Goal: Task Accomplishment & Management: Use online tool/utility

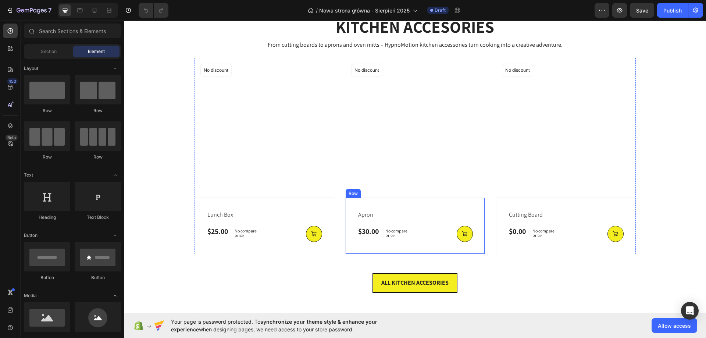
scroll to position [993, 0]
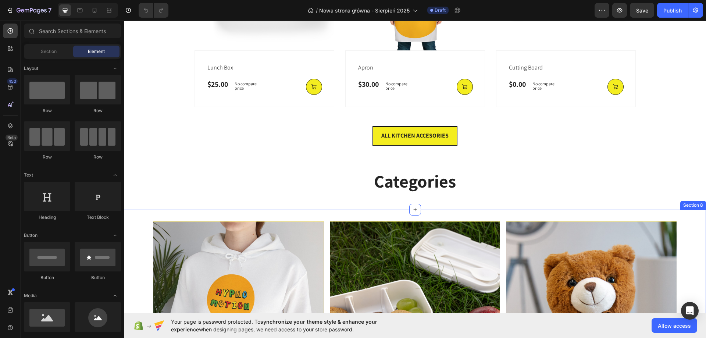
click at [129, 82] on div "Clothes Heading SHOP NOW Text block Row Row Hero Banner Row Kitchen Heading SHO…" at bounding box center [415, 331] width 582 height 243
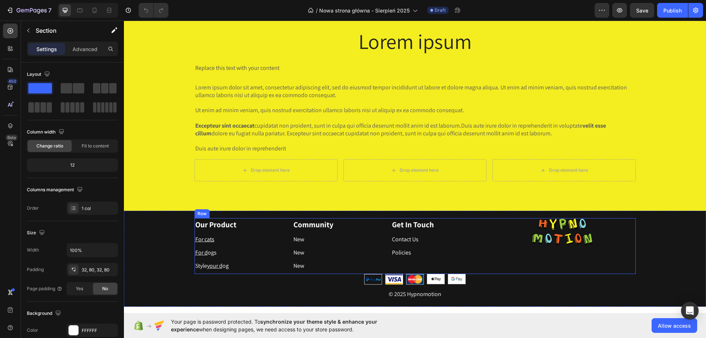
scroll to position [1441, 0]
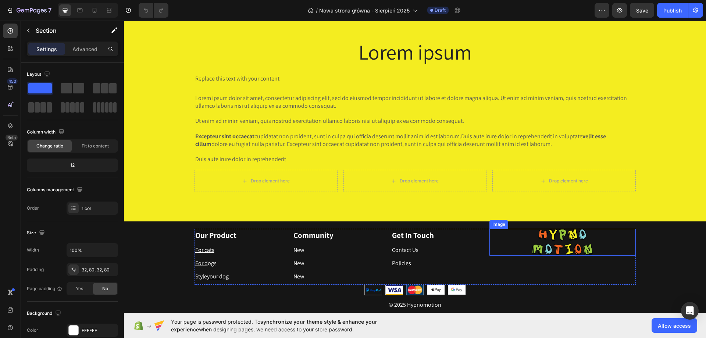
click at [231, 82] on img at bounding box center [562, 242] width 61 height 27
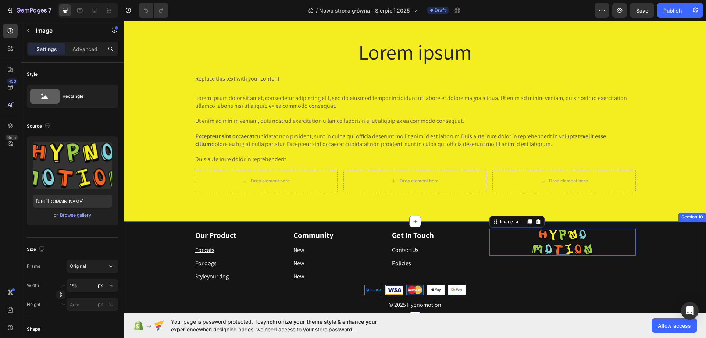
click at [231, 82] on div "Our Product Text block For cats Text block For d ogs Text block Style your d og…" at bounding box center [415, 269] width 582 height 81
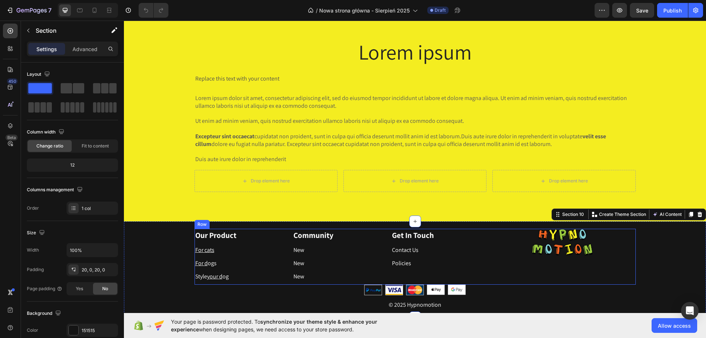
click at [231, 82] on div "Image" at bounding box center [562, 257] width 146 height 56
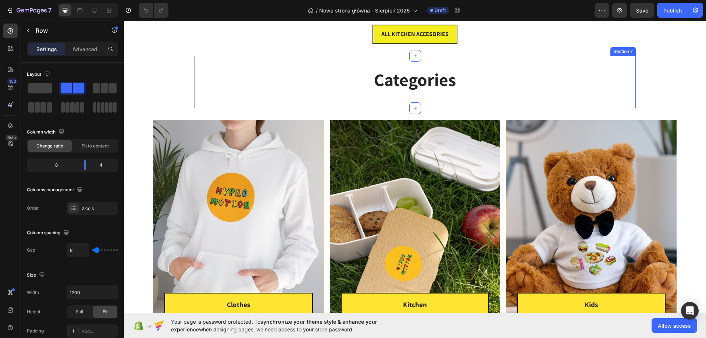
scroll to position [669, 0]
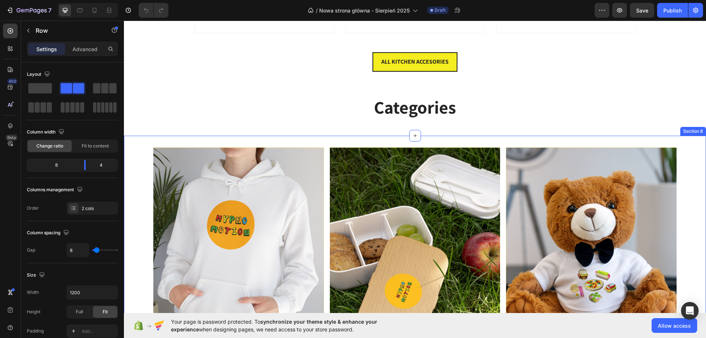
click at [143, 82] on div "Clothes Heading SHOP NOW Text block Row Row Hero Banner Row Kitchen Heading SHO…" at bounding box center [415, 257] width 582 height 243
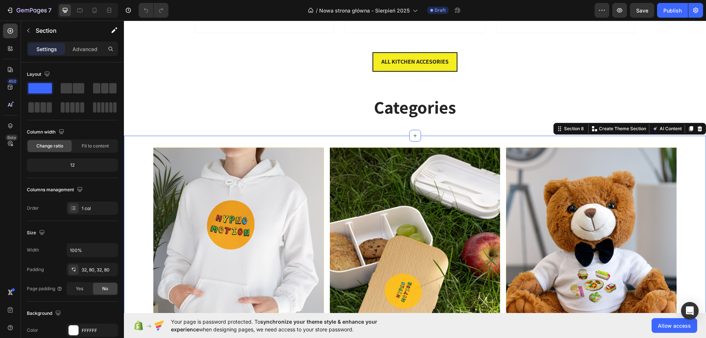
click at [158, 82] on div "Hero Banner Hypnomotion Heading Hi! I'm [PERSON_NAME]. Welcome to a place where…" at bounding box center [415, 29] width 582 height 1325
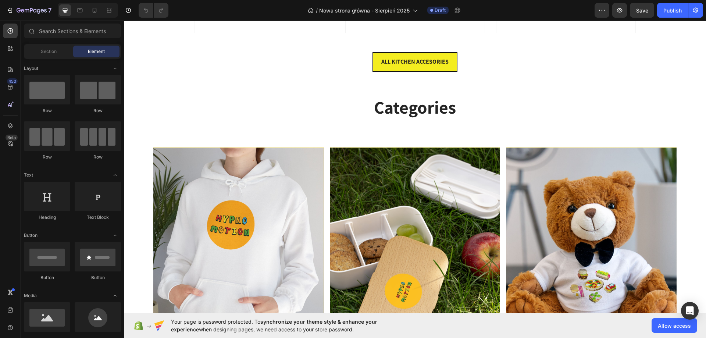
click at [231, 82] on h2 "Categories" at bounding box center [415, 107] width 432 height 24
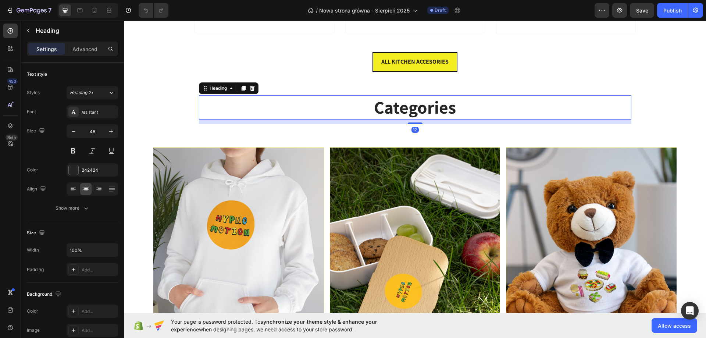
click at [164, 82] on div "ALL KITCHEN ACCESORIES Button Section 6" at bounding box center [415, 61] width 582 height 43
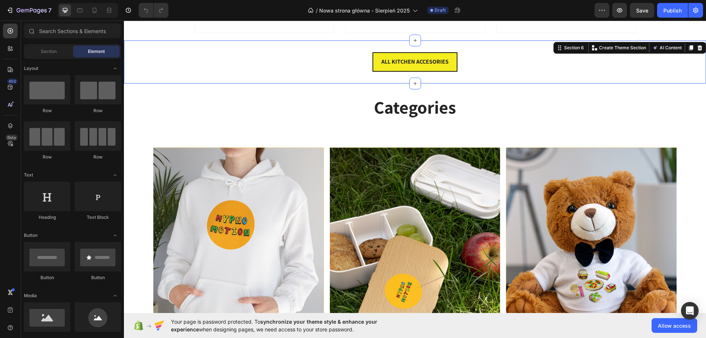
click at [168, 82] on div "Hero Banner Hypnomotion Heading Hi! I'm [PERSON_NAME]. Welcome to a place where…" at bounding box center [415, 29] width 582 height 1325
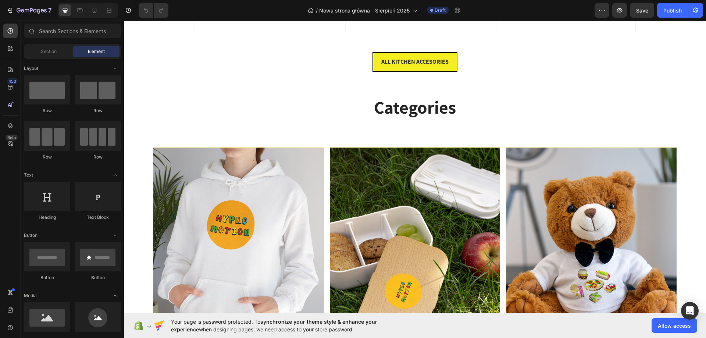
click at [158, 82] on div "Clothes Heading SHOP NOW Text block Row Row Hero Banner Row Kitchen Heading SHO…" at bounding box center [415, 257] width 582 height 243
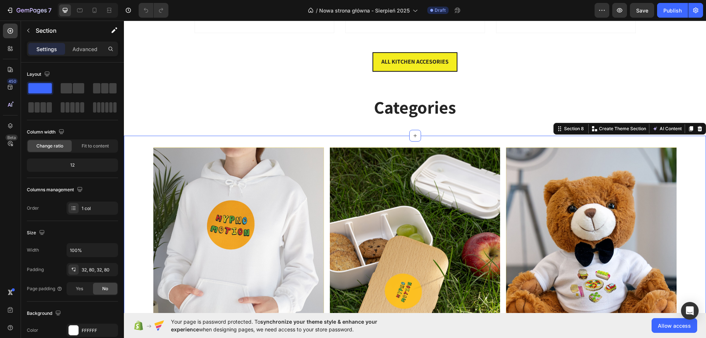
click at [142, 82] on div "Hero Banner Hypnomotion Heading Hi! I'm [PERSON_NAME]. Welcome to a place where…" at bounding box center [415, 29] width 582 height 1325
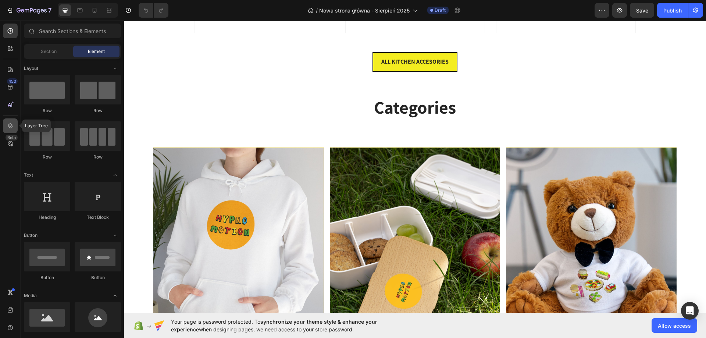
click at [8, 82] on icon at bounding box center [10, 125] width 5 height 5
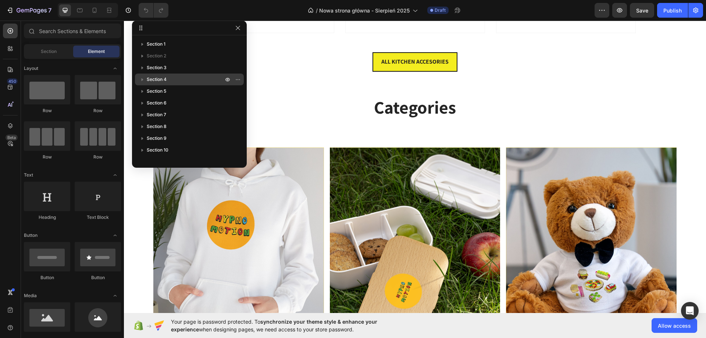
click at [193, 76] on p "Section 4" at bounding box center [186, 79] width 78 height 7
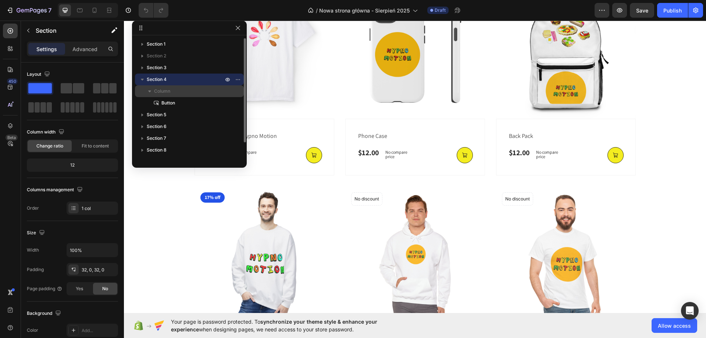
scroll to position [367, 0]
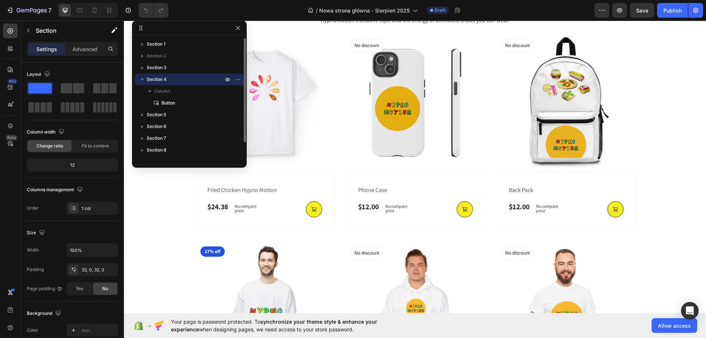
click at [141, 79] on icon "button" at bounding box center [142, 79] width 7 height 7
click at [153, 82] on span "Section 5" at bounding box center [156, 90] width 19 height 7
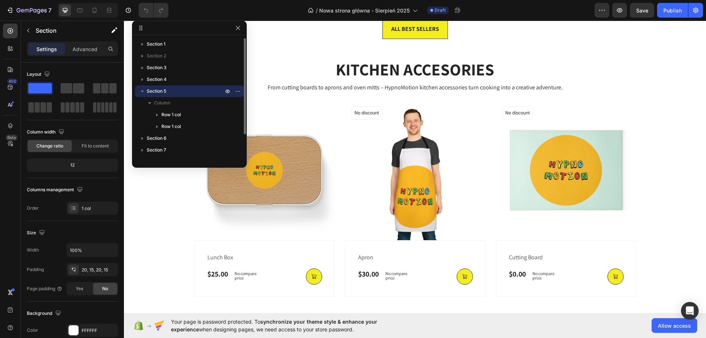
scroll to position [807, 0]
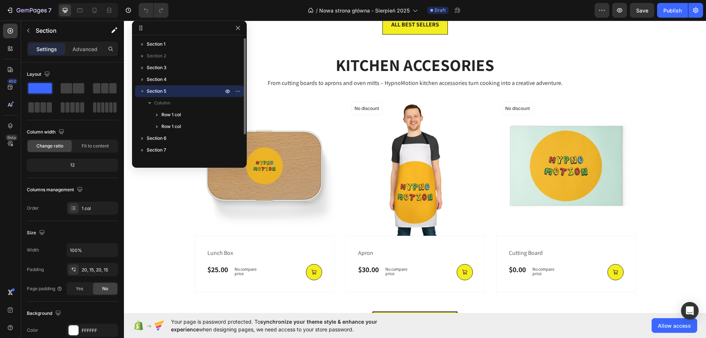
click at [142, 82] on icon "button" at bounding box center [142, 90] width 7 height 7
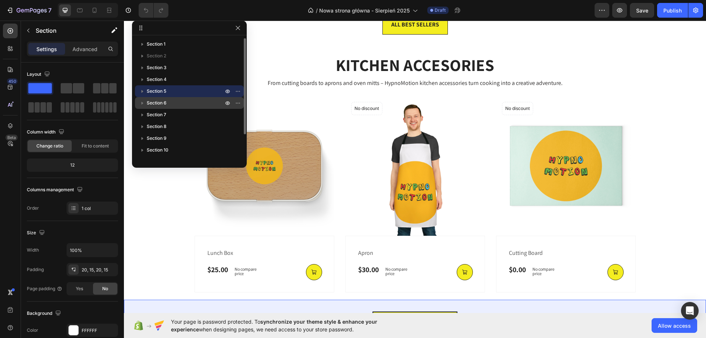
click at [146, 82] on button "button" at bounding box center [142, 103] width 9 height 9
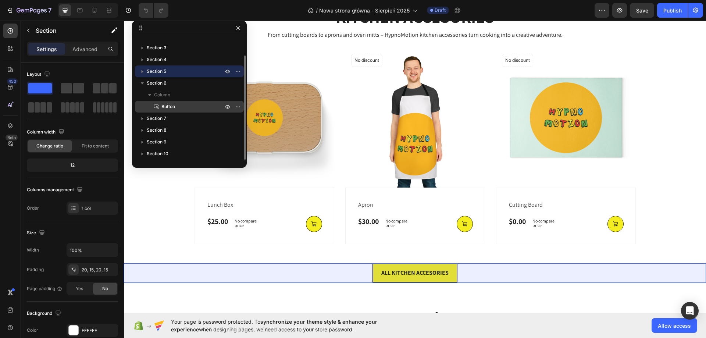
scroll to position [881, 0]
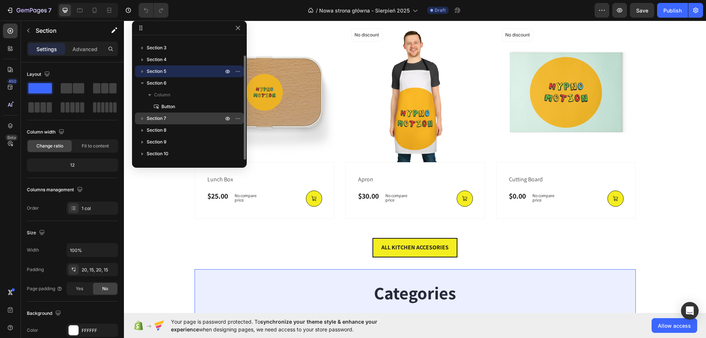
click at [174, 82] on p "Section 7" at bounding box center [186, 118] width 78 height 7
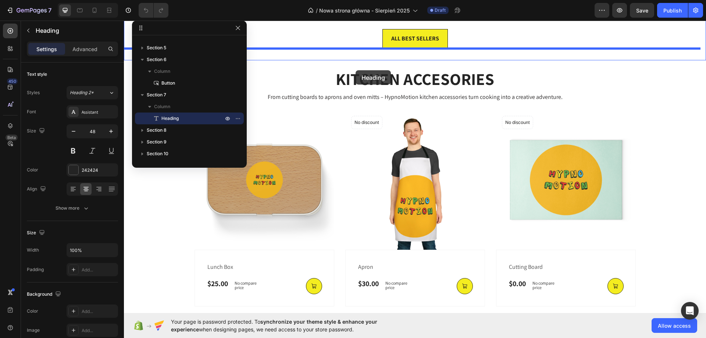
scroll to position [771, 0]
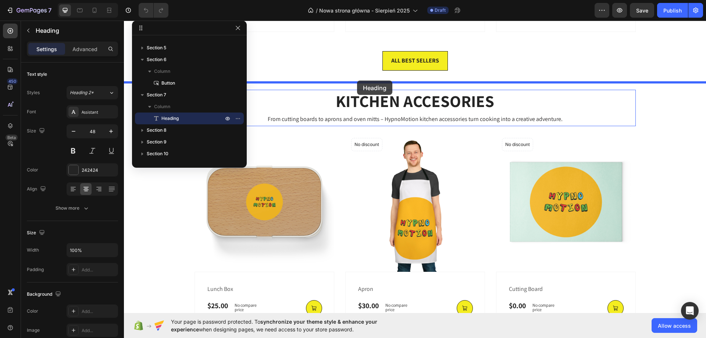
drag, startPoint x: 358, startPoint y: 103, endPoint x: 357, endPoint y: 81, distance: 22.8
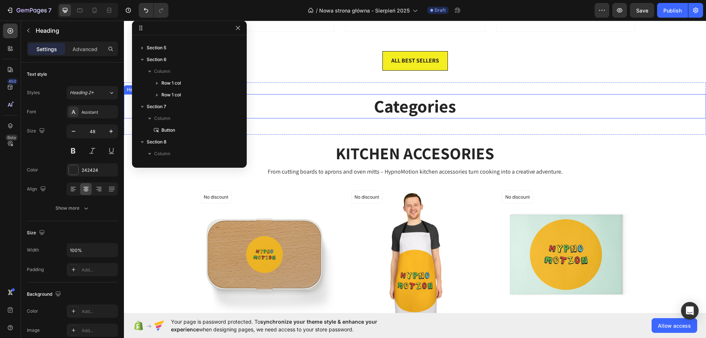
click at [231, 82] on h2 "Categories" at bounding box center [415, 106] width 582 height 24
click at [231, 81] on div "ALL BEST SELLERS Button Section 4" at bounding box center [415, 60] width 582 height 43
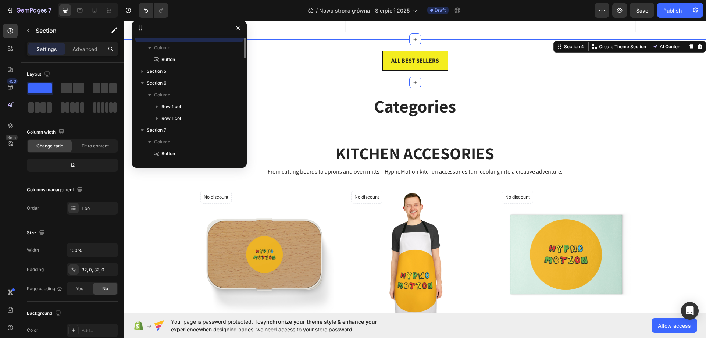
scroll to position [0, 0]
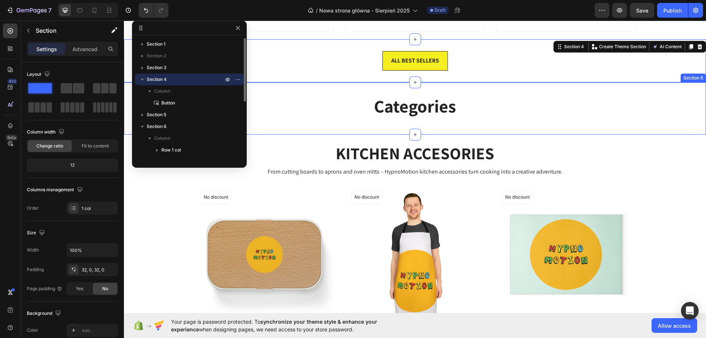
click at [231, 82] on div "Categories Heading Section 5" at bounding box center [415, 108] width 582 height 52
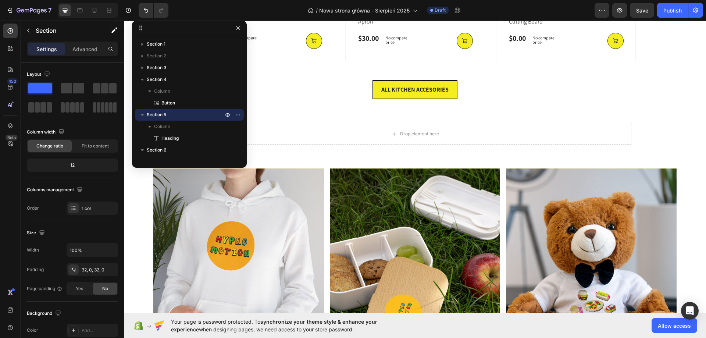
scroll to position [1102, 0]
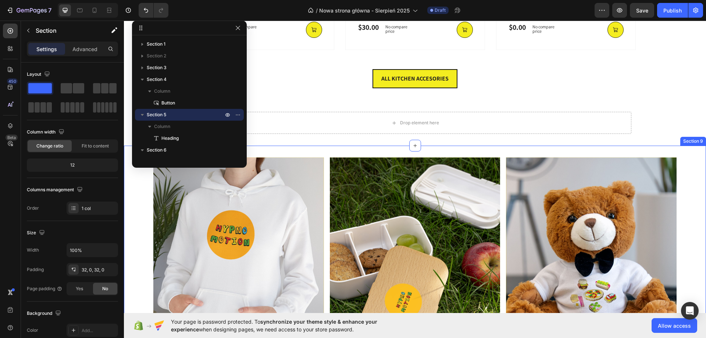
click at [146, 82] on div "Clothes Heading SHOP NOW Text block Row Row Hero Banner Row Kitchen Heading SHO…" at bounding box center [415, 267] width 582 height 243
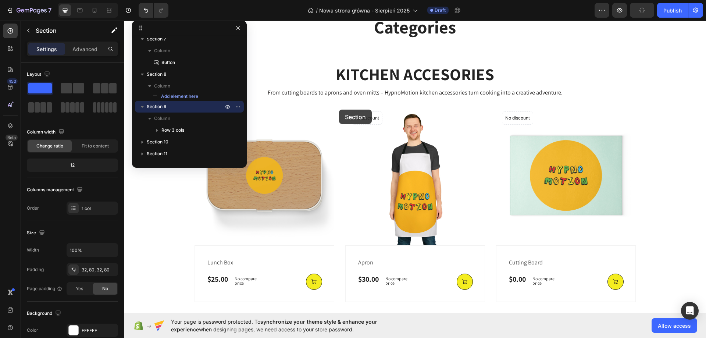
scroll to position [845, 0]
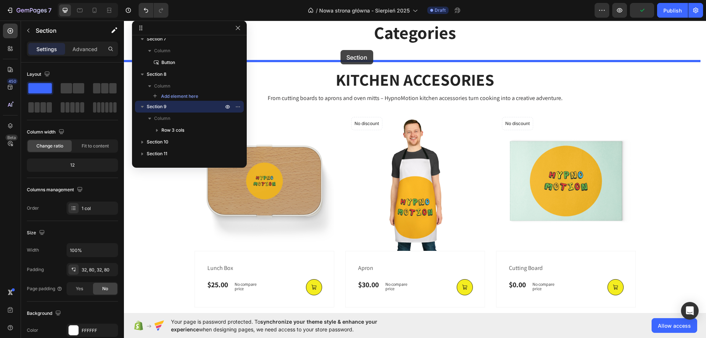
drag, startPoint x: 349, startPoint y: 149, endPoint x: 340, endPoint y: 50, distance: 98.9
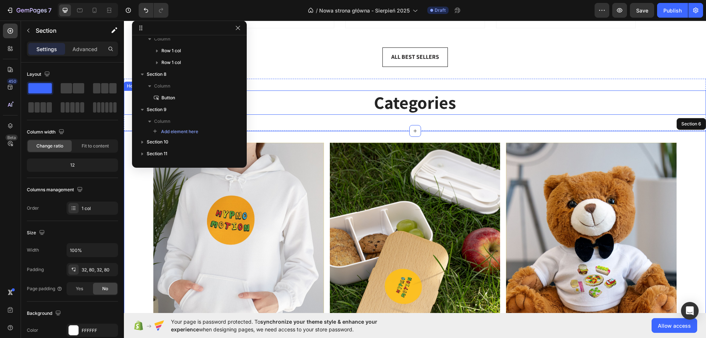
scroll to position [735, 0]
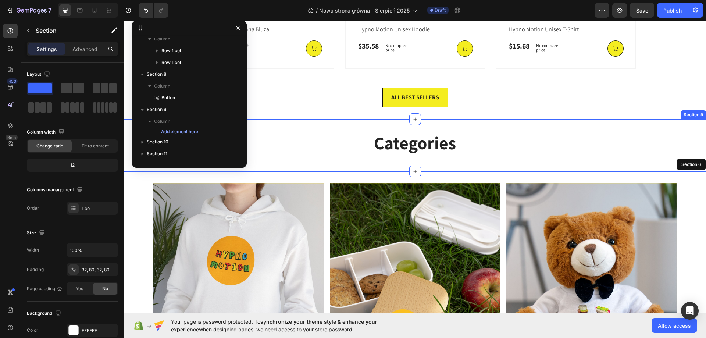
click at [231, 82] on div "Categories Heading Section 5" at bounding box center [415, 145] width 582 height 52
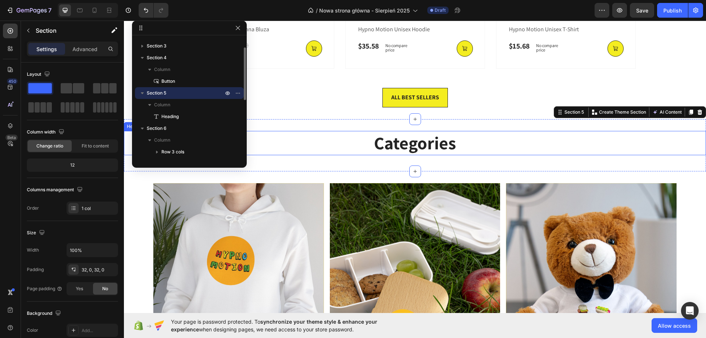
click at [231, 82] on h2 "Categories" at bounding box center [415, 143] width 582 height 24
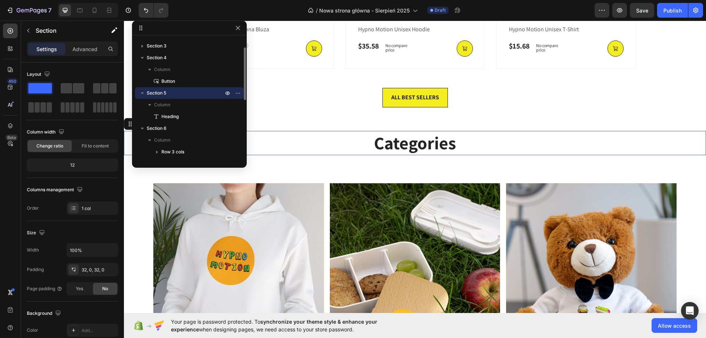
click at [231, 82] on h2 "Categories" at bounding box center [415, 143] width 582 height 24
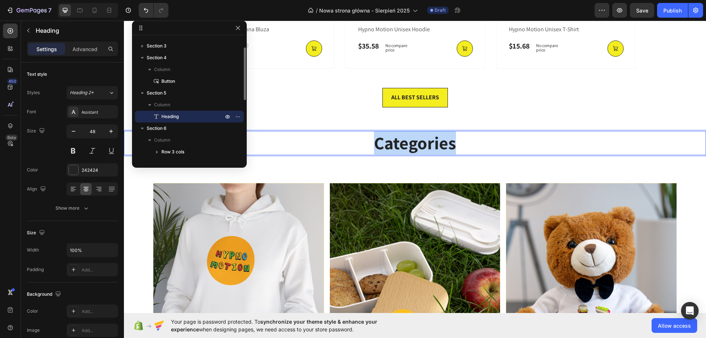
click at [231, 82] on p "Categories" at bounding box center [415, 143] width 581 height 23
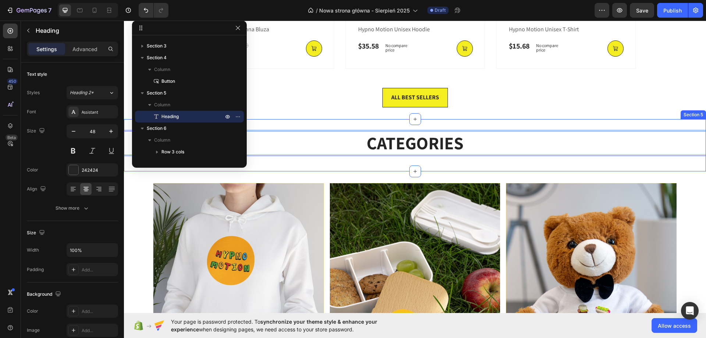
click at [231, 82] on div "ALL BEST SELLERS Button Section 4" at bounding box center [415, 97] width 582 height 43
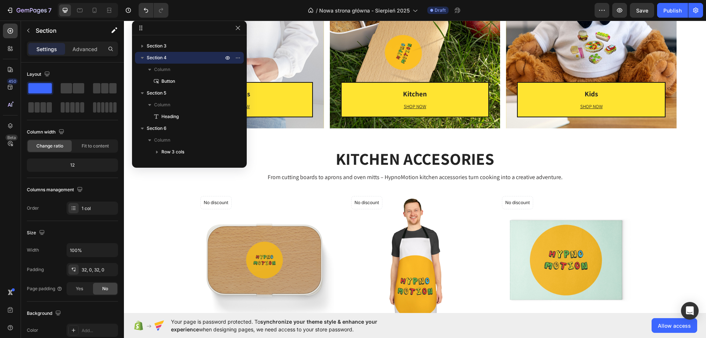
scroll to position [861, 0]
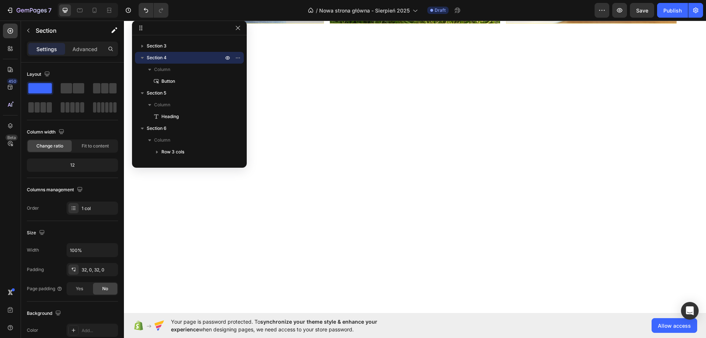
click at [231, 18] on div "7 Version history / Nowa strona główna - Sierpień 2025 Draft Preview Save Publi…" at bounding box center [353, 10] width 706 height 21
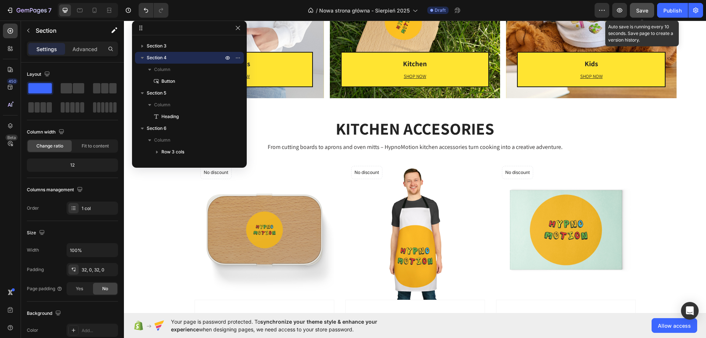
click at [231, 10] on span "Save" at bounding box center [642, 10] width 12 height 6
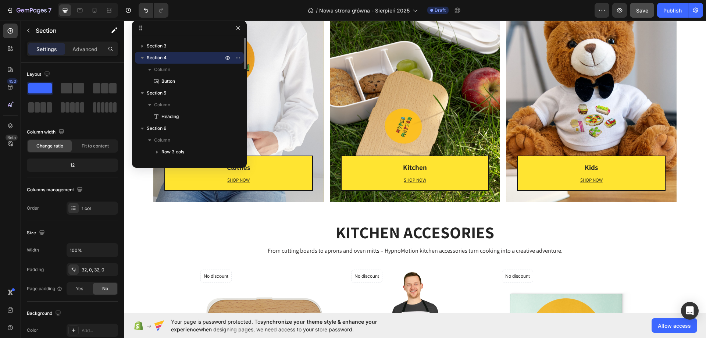
scroll to position [0, 0]
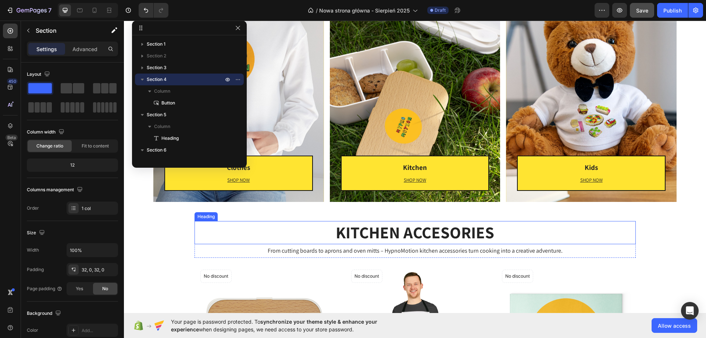
click at [231, 82] on h2 "KITCHEN ACCESORIES" at bounding box center [414, 232] width 441 height 23
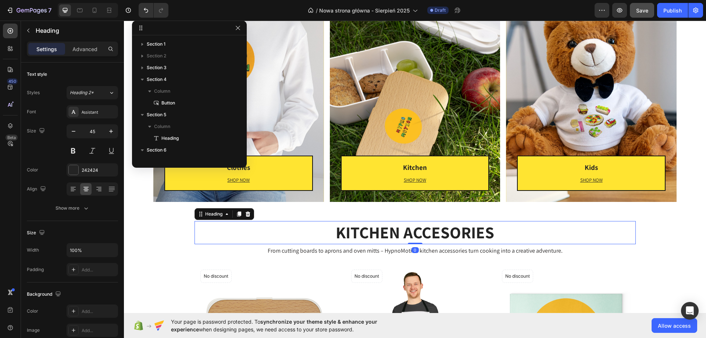
scroll to position [139, 0]
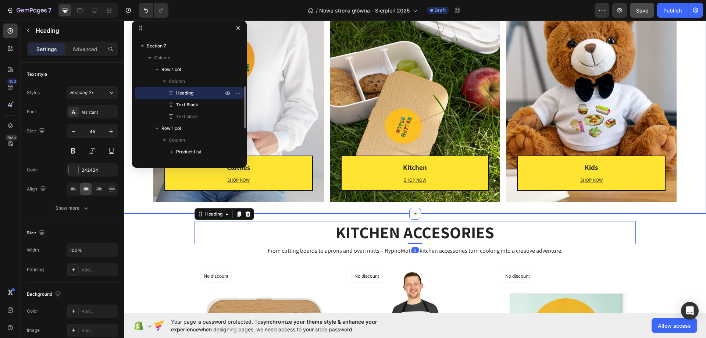
click at [231, 75] on div "Clothes Heading SHOP NOW Text block Row Row Hero Banner Row Kitchen Heading SHO…" at bounding box center [415, 92] width 582 height 243
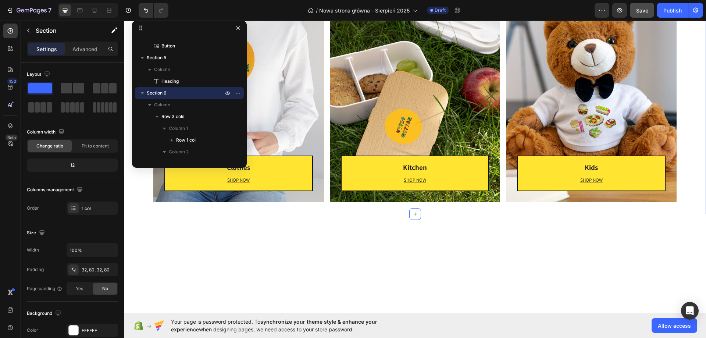
scroll to position [788, 0]
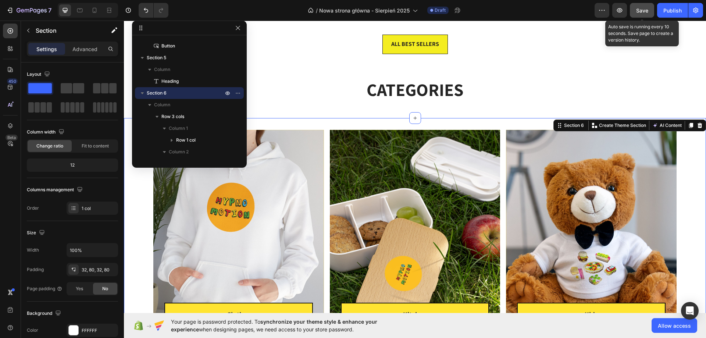
click at [231, 14] on div "Save" at bounding box center [642, 11] width 12 height 8
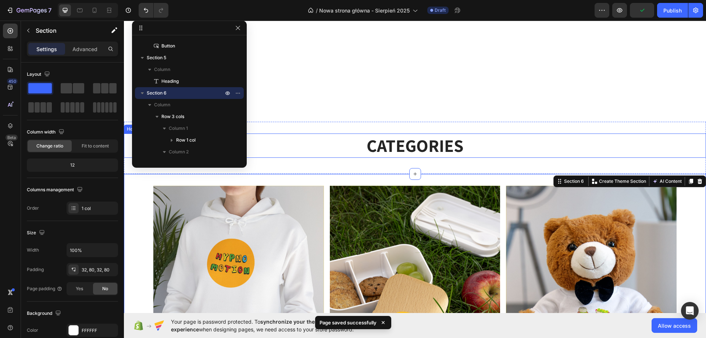
scroll to position [861, 0]
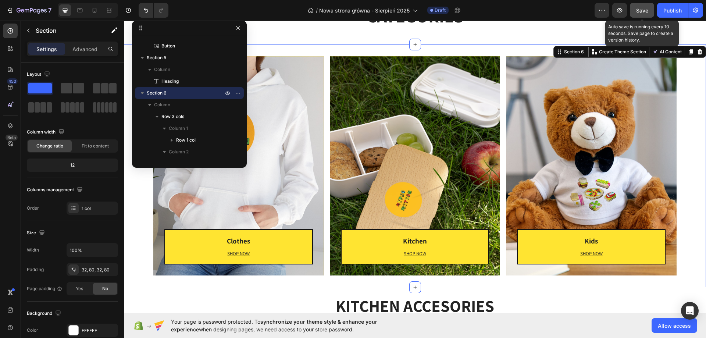
click at [231, 17] on button "Save" at bounding box center [642, 10] width 24 height 15
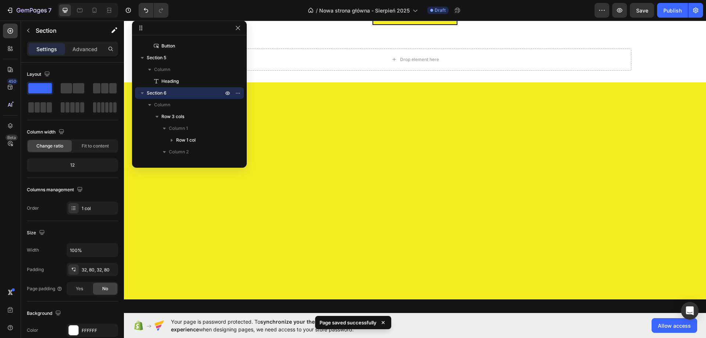
scroll to position [751, 0]
